Goal: Information Seeking & Learning: Compare options

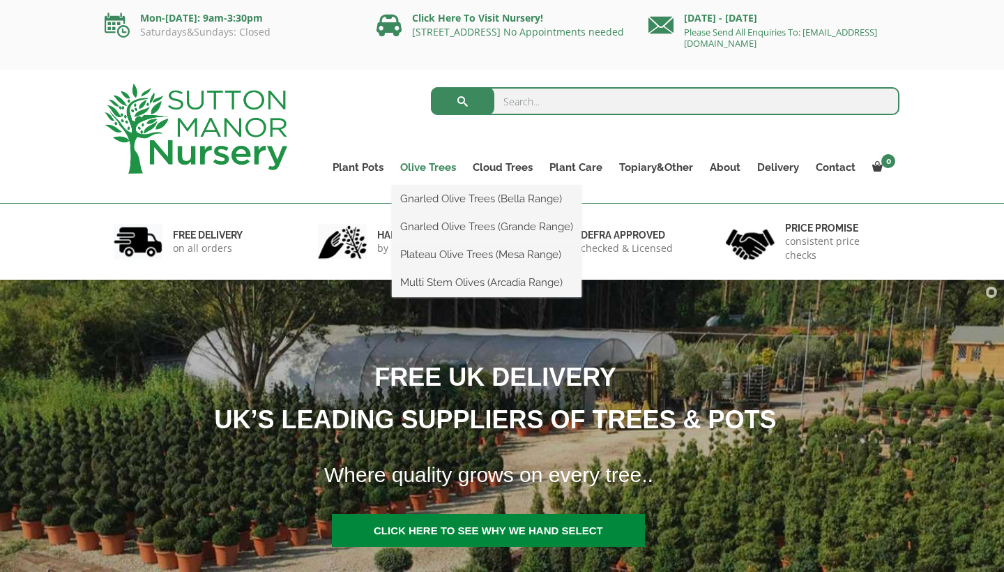
click at [427, 165] on link "Olive Trees" at bounding box center [428, 168] width 73 height 20
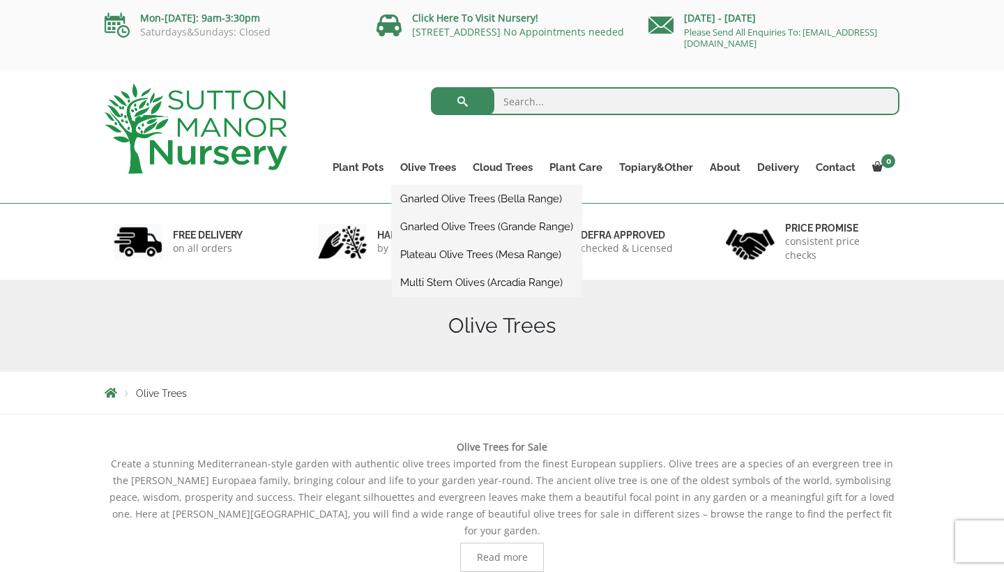
click at [442, 255] on link "Plateau Olive Trees (Mesa Range)" at bounding box center [487, 254] width 190 height 21
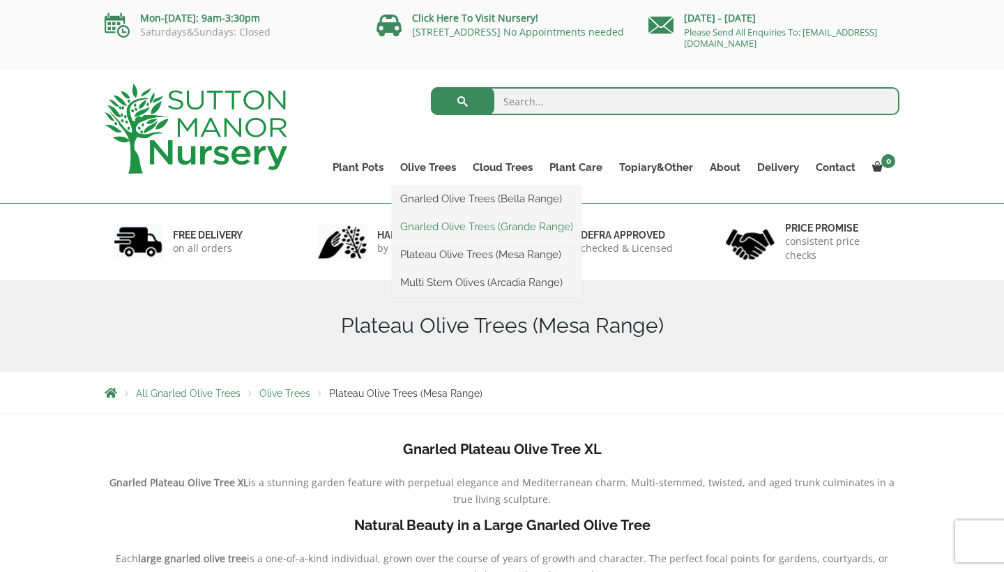
click at [450, 226] on link "Gnarled Olive Trees (Grande Range)" at bounding box center [487, 226] width 190 height 21
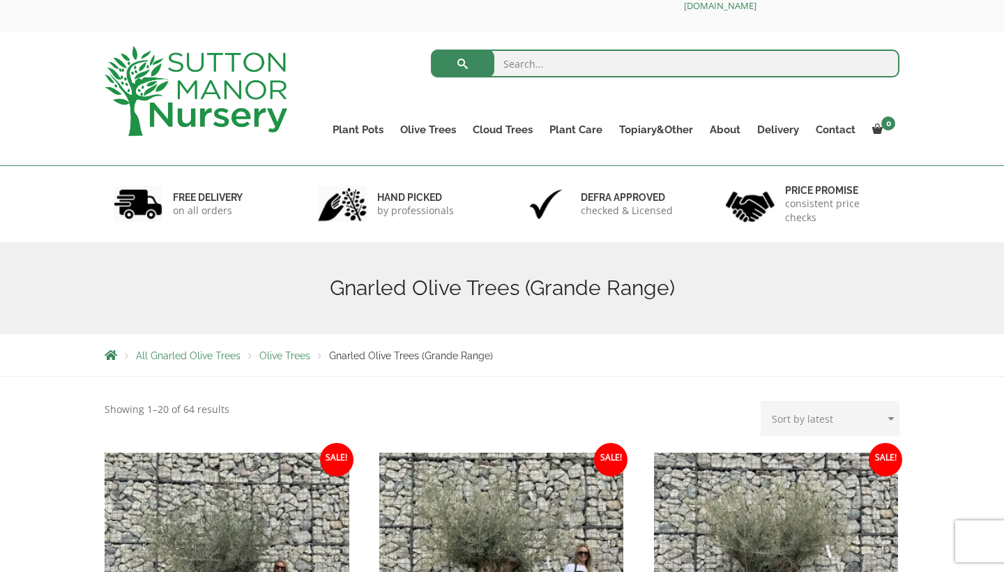
scroll to position [104, 0]
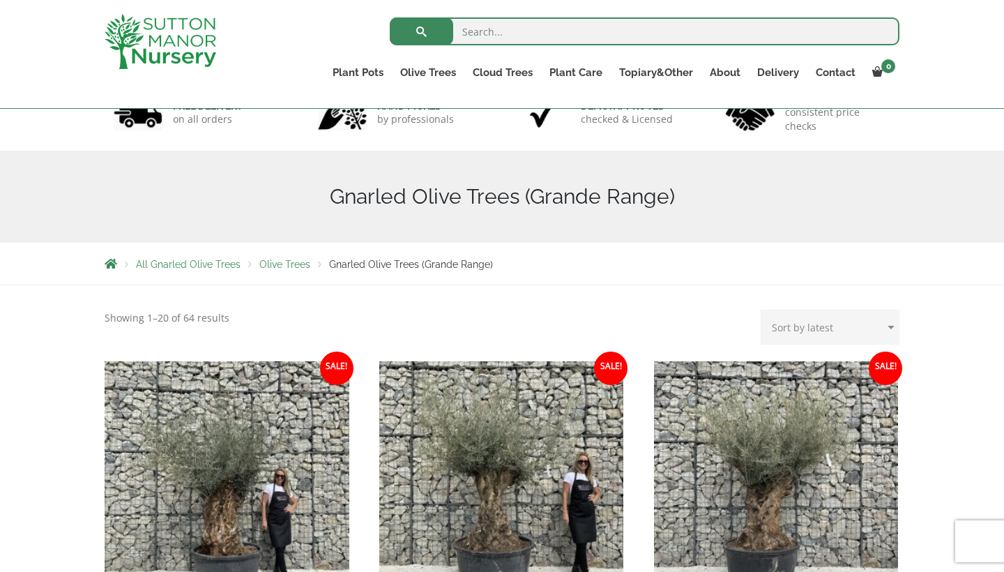
select select "price"
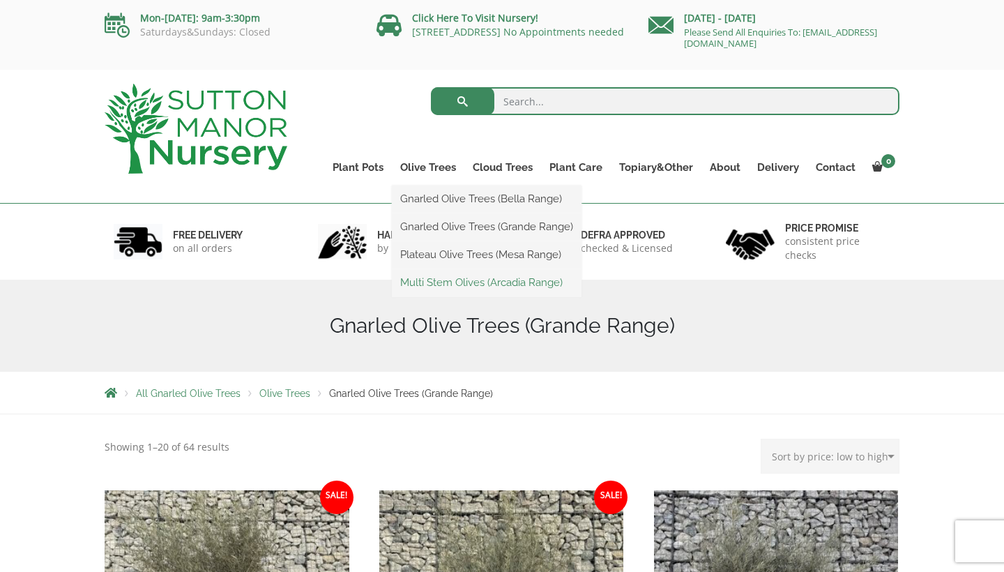
click at [441, 280] on link "Multi Stem Olives (Arcadia Range)" at bounding box center [487, 282] width 190 height 21
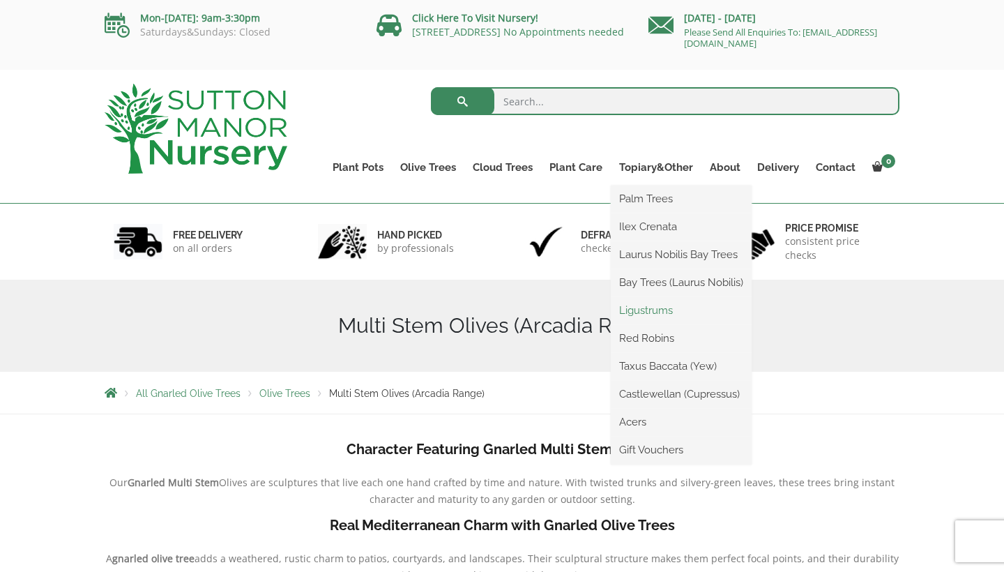
click at [651, 310] on link "Ligustrums" at bounding box center [681, 310] width 141 height 21
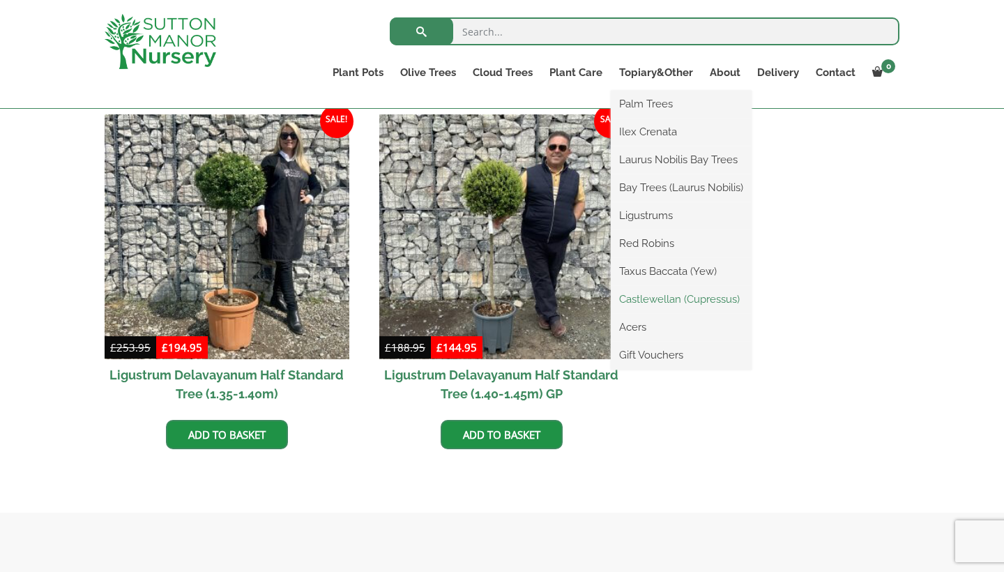
click at [667, 298] on link "Castlewellan (Cupressus)" at bounding box center [681, 299] width 141 height 21
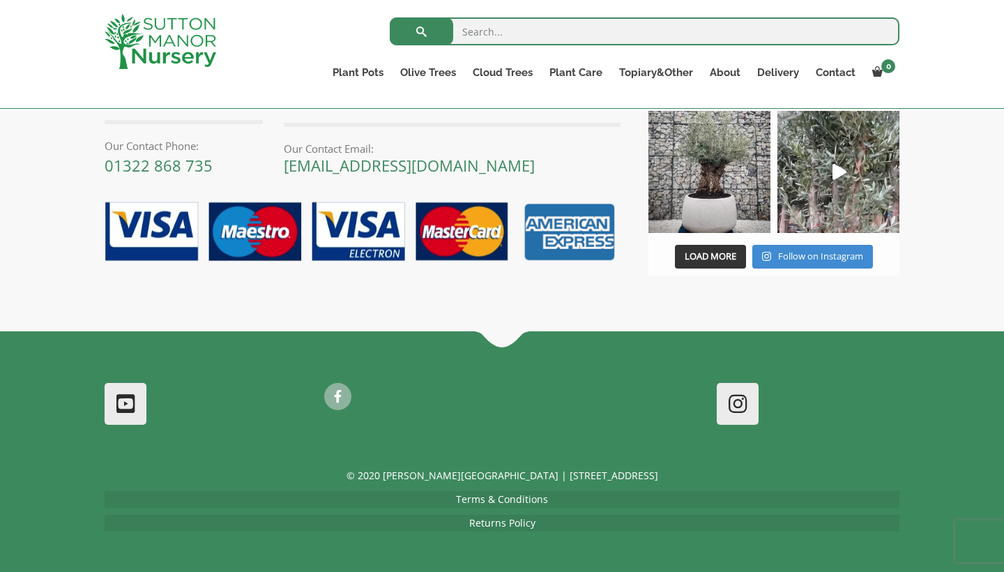
scroll to position [823, 0]
